Goal: Navigation & Orientation: Find specific page/section

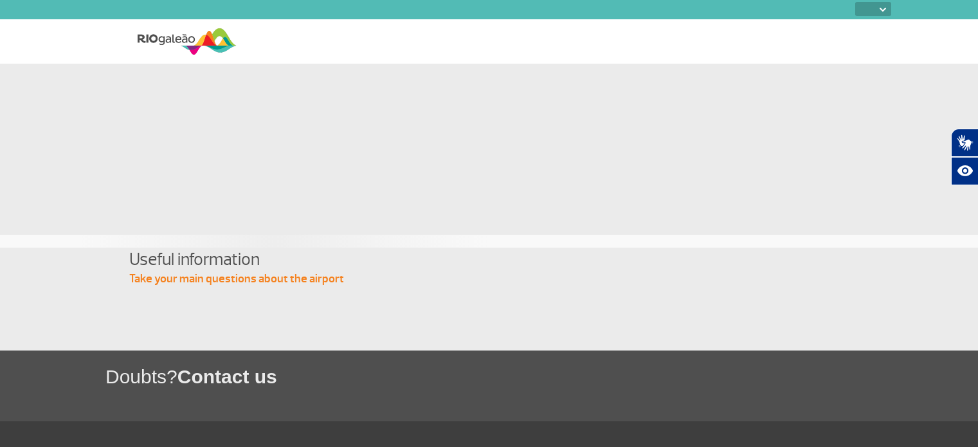
select select
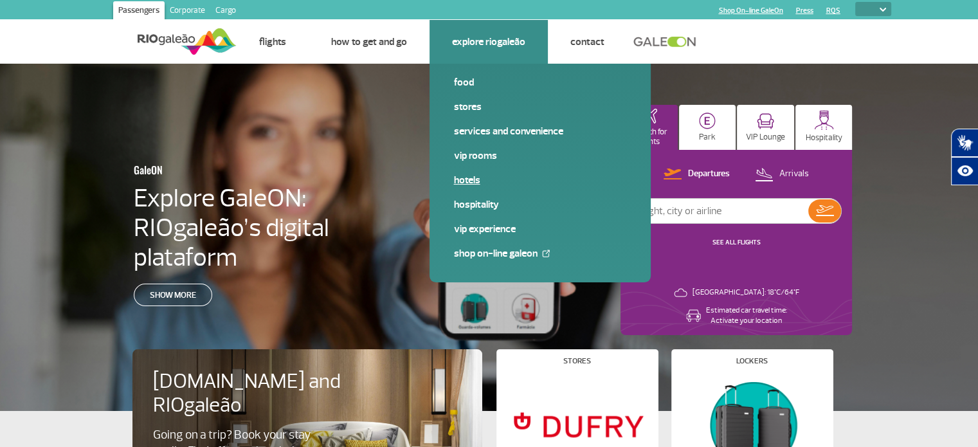
click at [467, 176] on link "Hotels" at bounding box center [540, 180] width 172 height 14
click at [465, 178] on link "Hotels" at bounding box center [540, 180] width 172 height 14
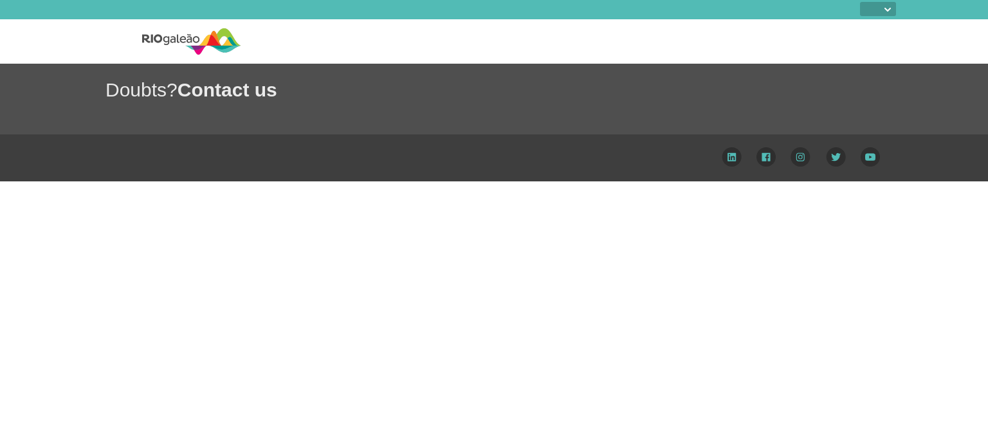
select select
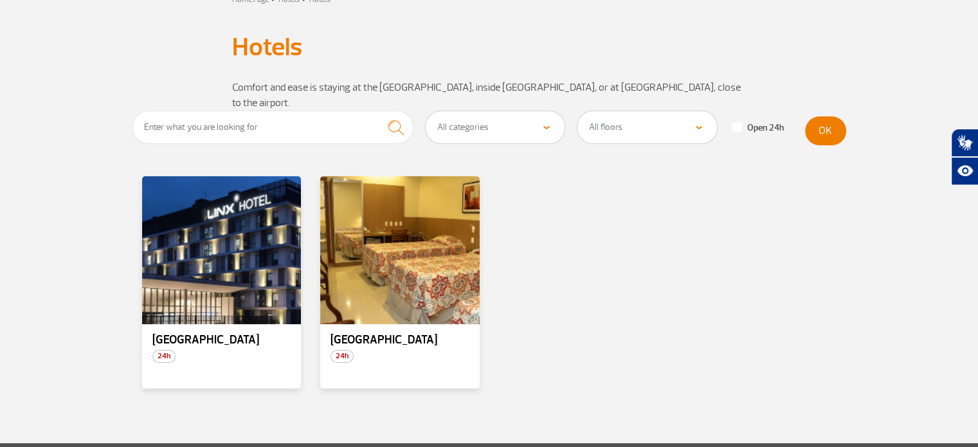
scroll to position [64, 0]
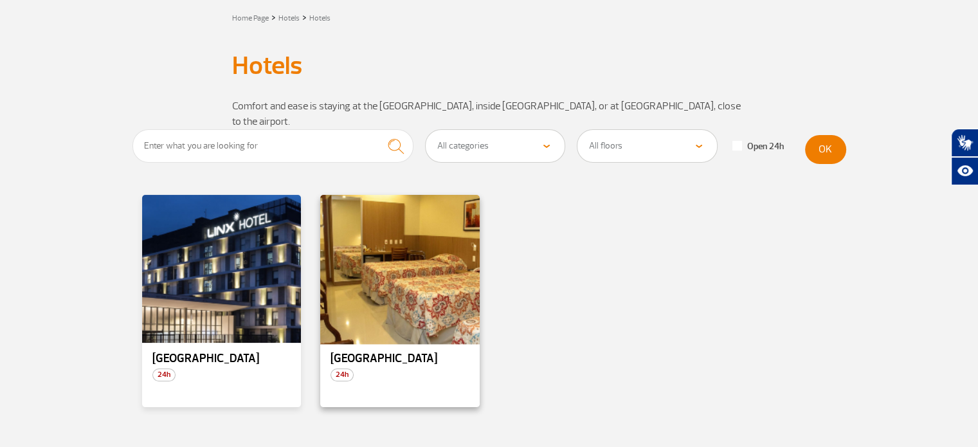
click at [429, 258] on div at bounding box center [400, 269] width 162 height 151
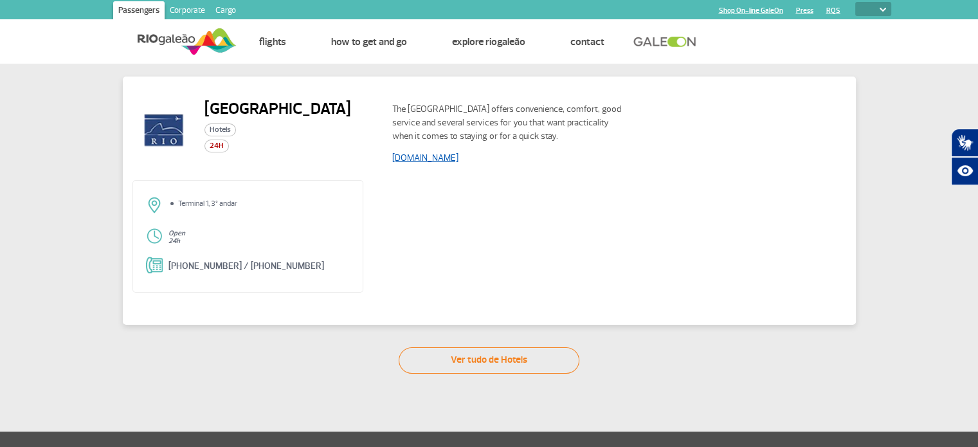
click at [444, 158] on link "[DOMAIN_NAME]" at bounding box center [425, 157] width 66 height 11
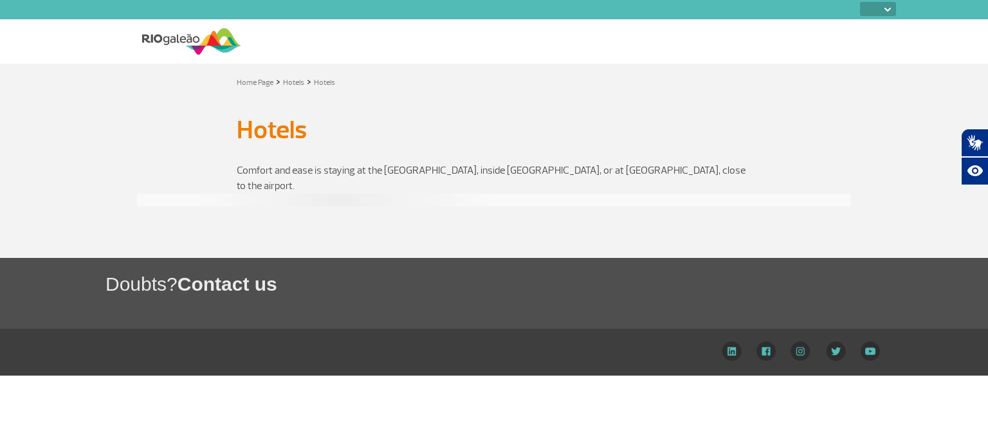
select select
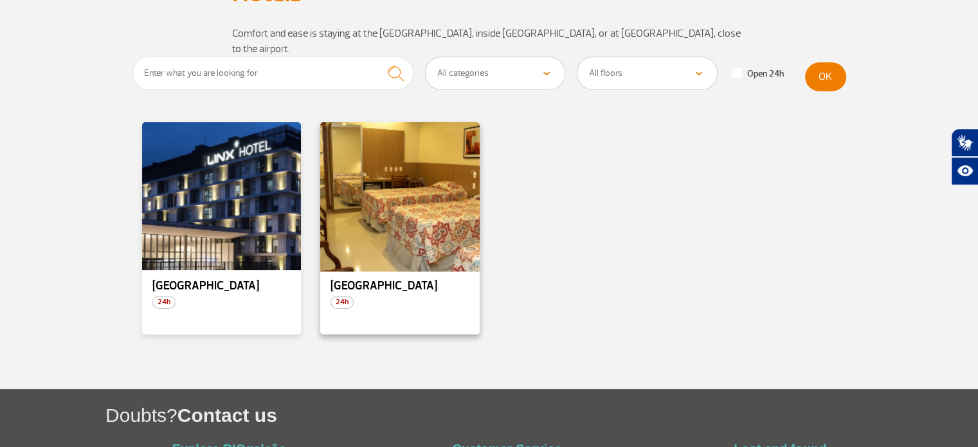
scroll to position [193, 0]
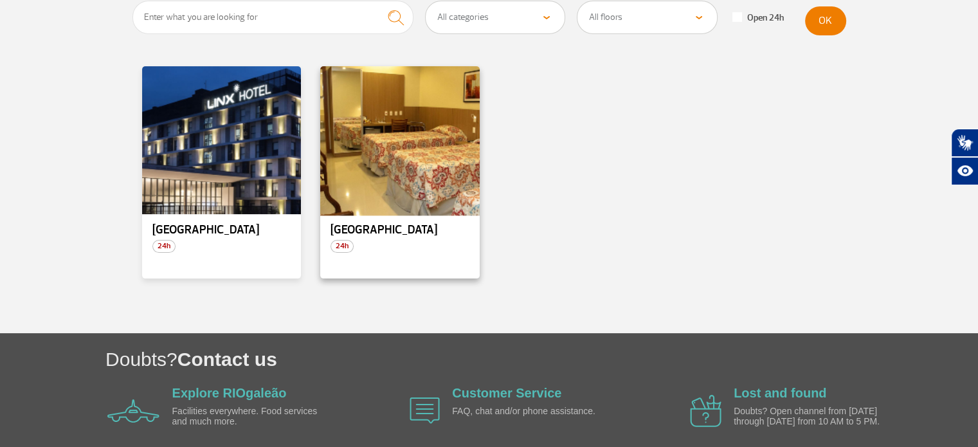
drag, startPoint x: 408, startPoint y: 152, endPoint x: 336, endPoint y: 154, distance: 71.4
click at [336, 154] on div at bounding box center [400, 140] width 162 height 151
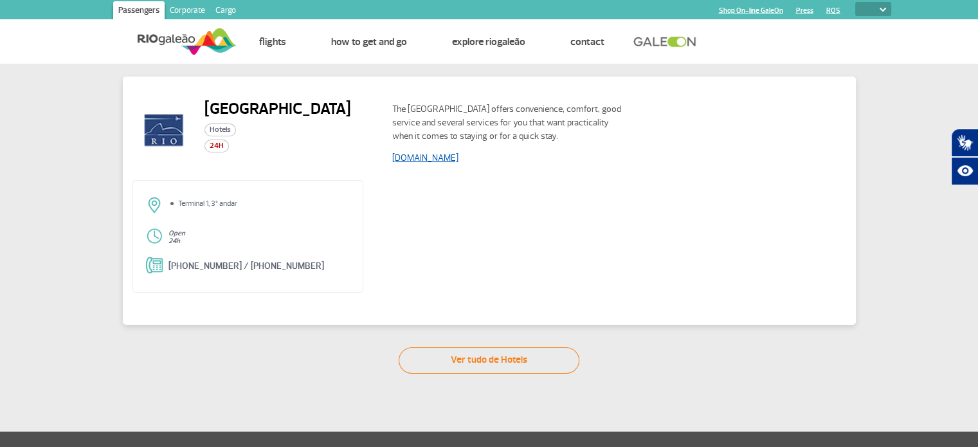
click at [449, 159] on link "[DOMAIN_NAME]" at bounding box center [425, 157] width 66 height 11
